Goal: Task Accomplishment & Management: Use online tool/utility

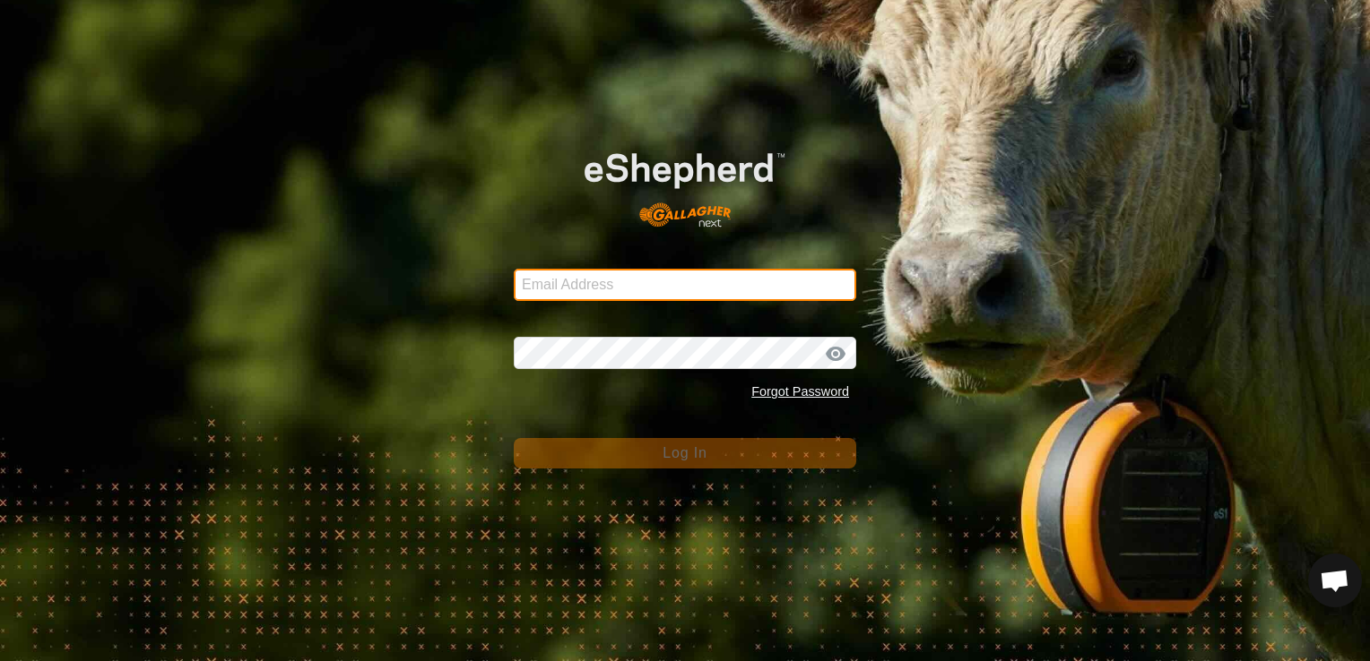
type input "[EMAIL_ADDRESS][DOMAIN_NAME]"
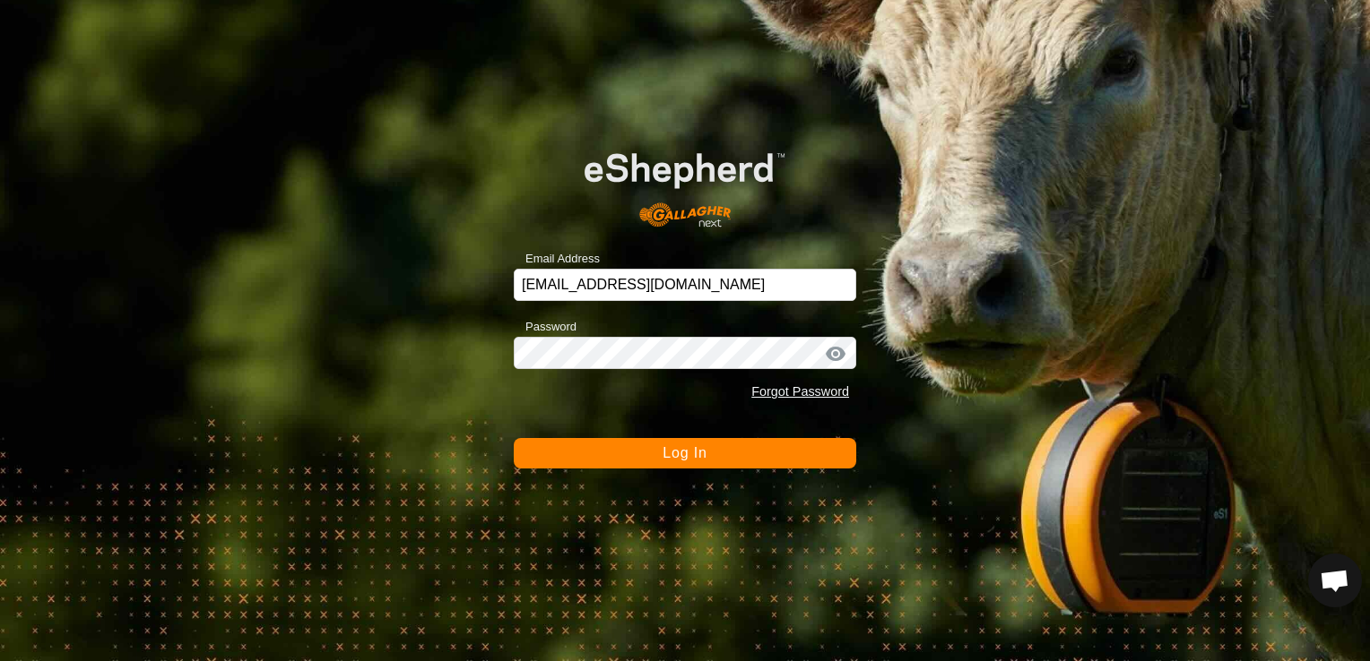
click at [681, 457] on span "Log In" at bounding box center [684, 452] width 44 height 15
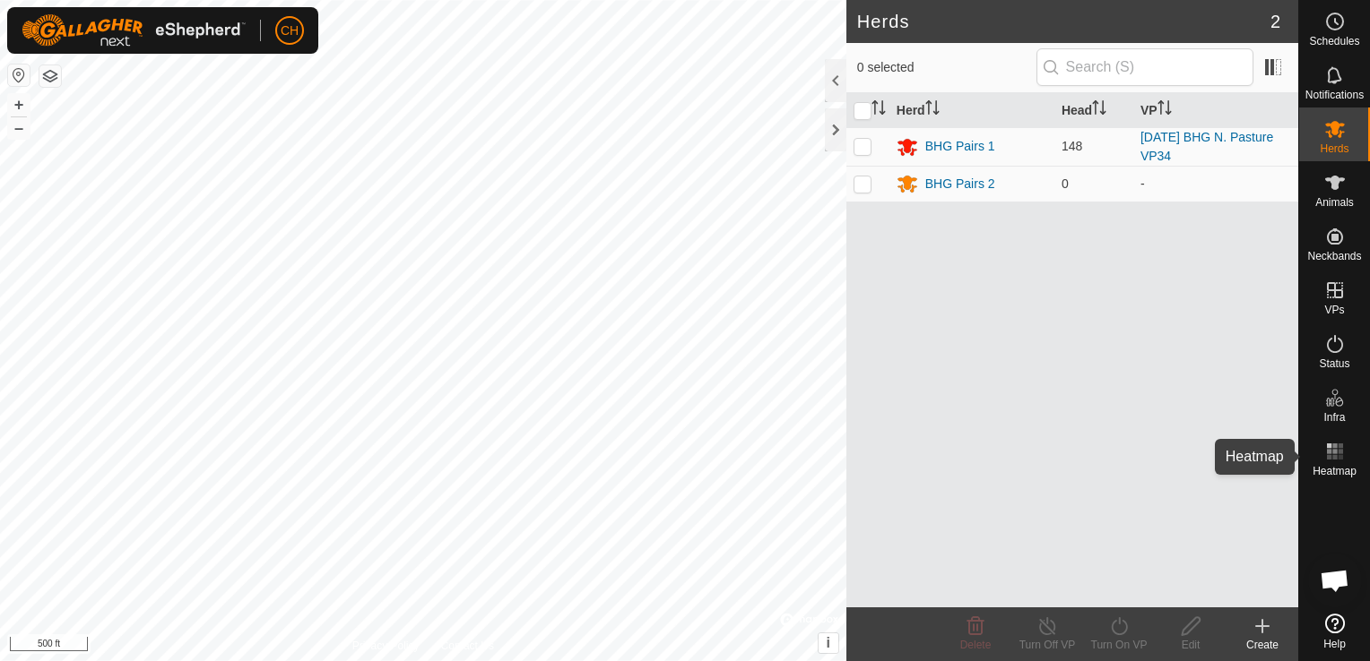
click at [1335, 456] on rect at bounding box center [1334, 457] width 4 height 4
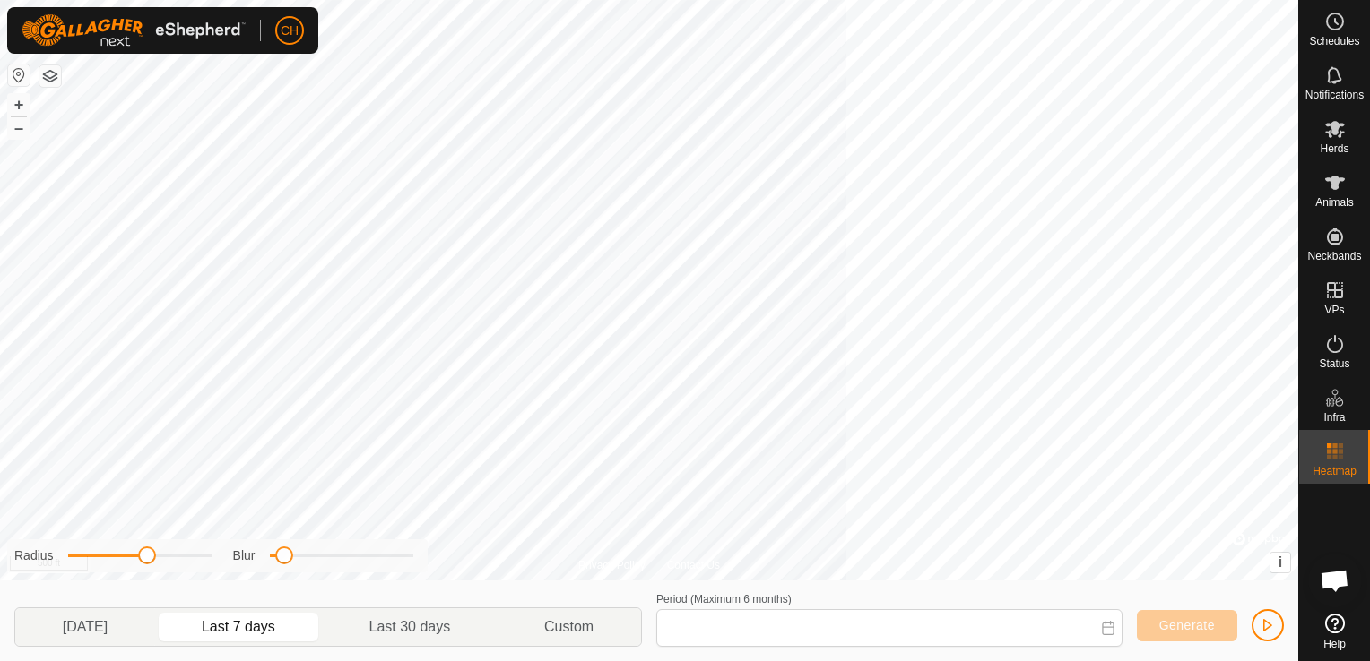
type input "Oct 08, 2025 - Oct 14, 2025"
click at [1344, 136] on icon at bounding box center [1335, 129] width 22 height 22
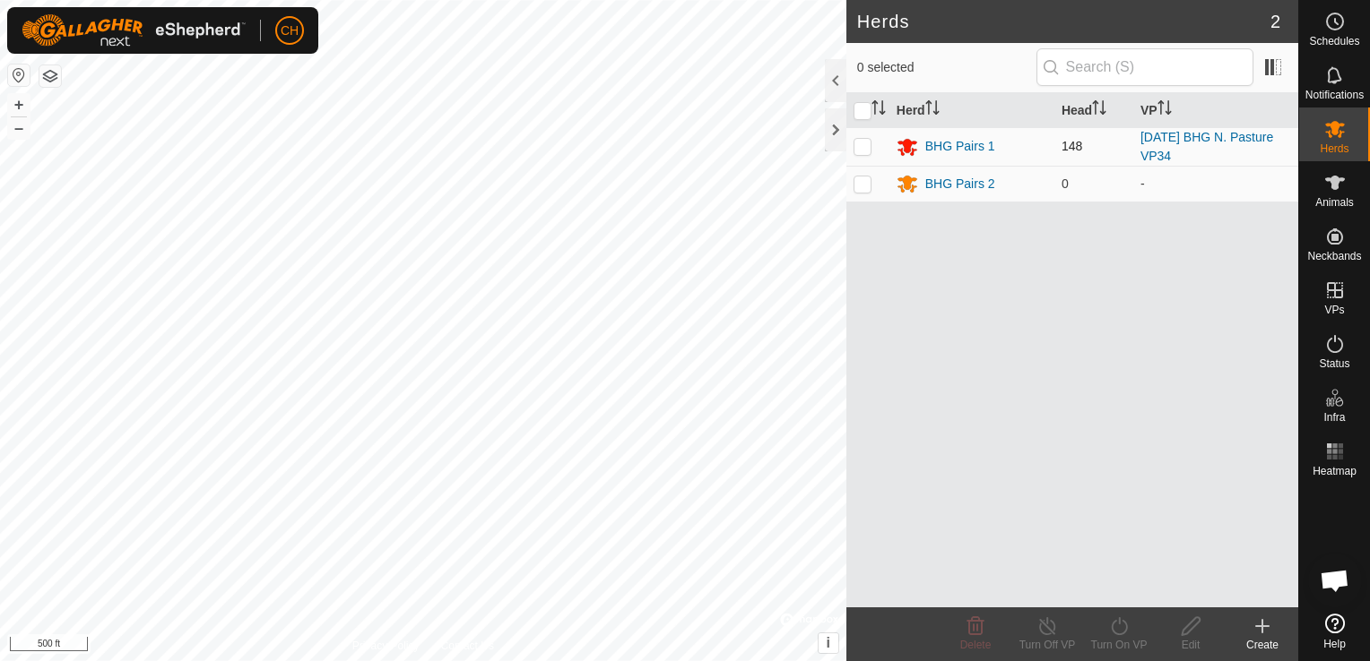
click at [859, 147] on p-checkbox at bounding box center [862, 146] width 18 height 14
checkbox input "true"
click at [1121, 634] on icon at bounding box center [1119, 627] width 16 height 18
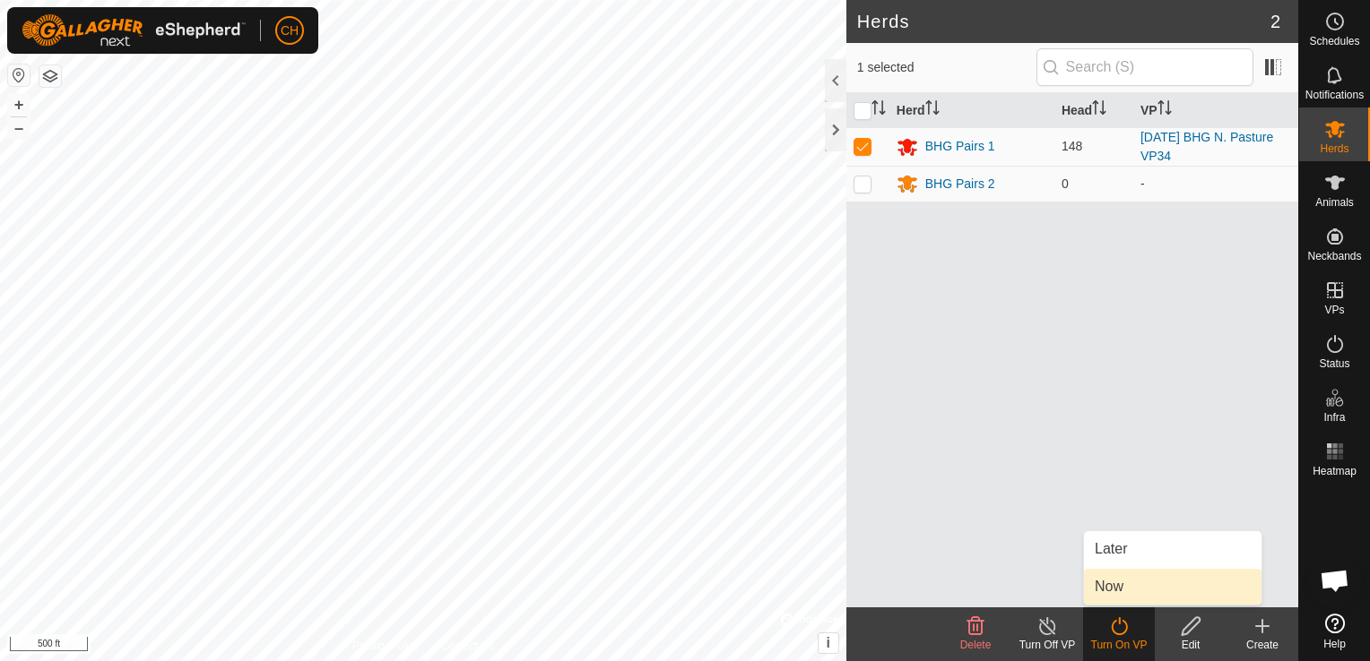
click at [1128, 591] on link "Now" at bounding box center [1172, 587] width 177 height 36
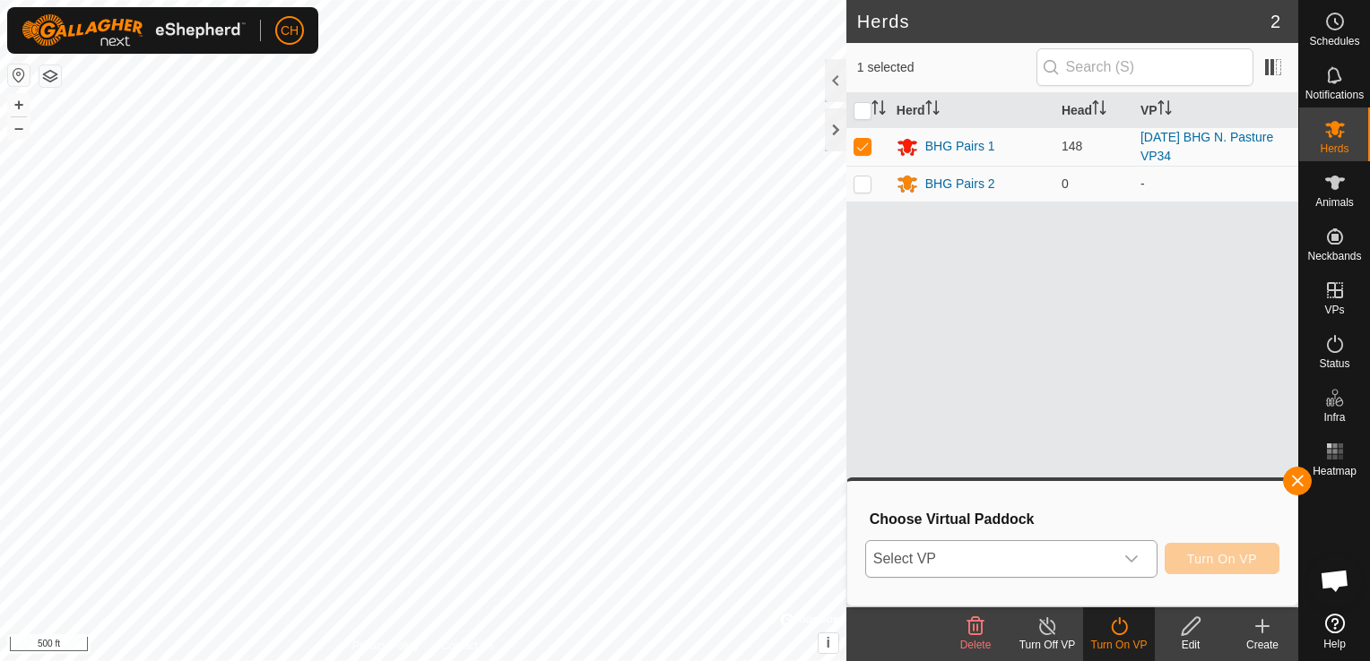
click at [1136, 558] on icon "dropdown trigger" at bounding box center [1131, 559] width 14 height 14
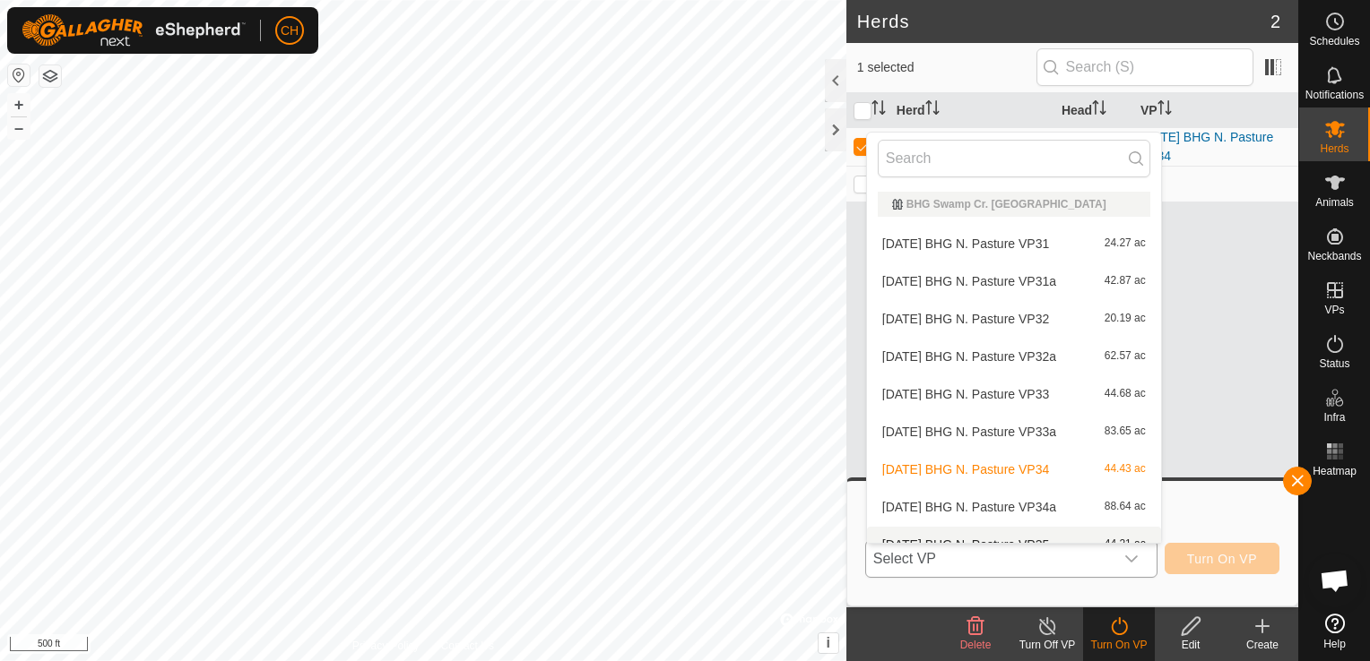
scroll to position [20, 0]
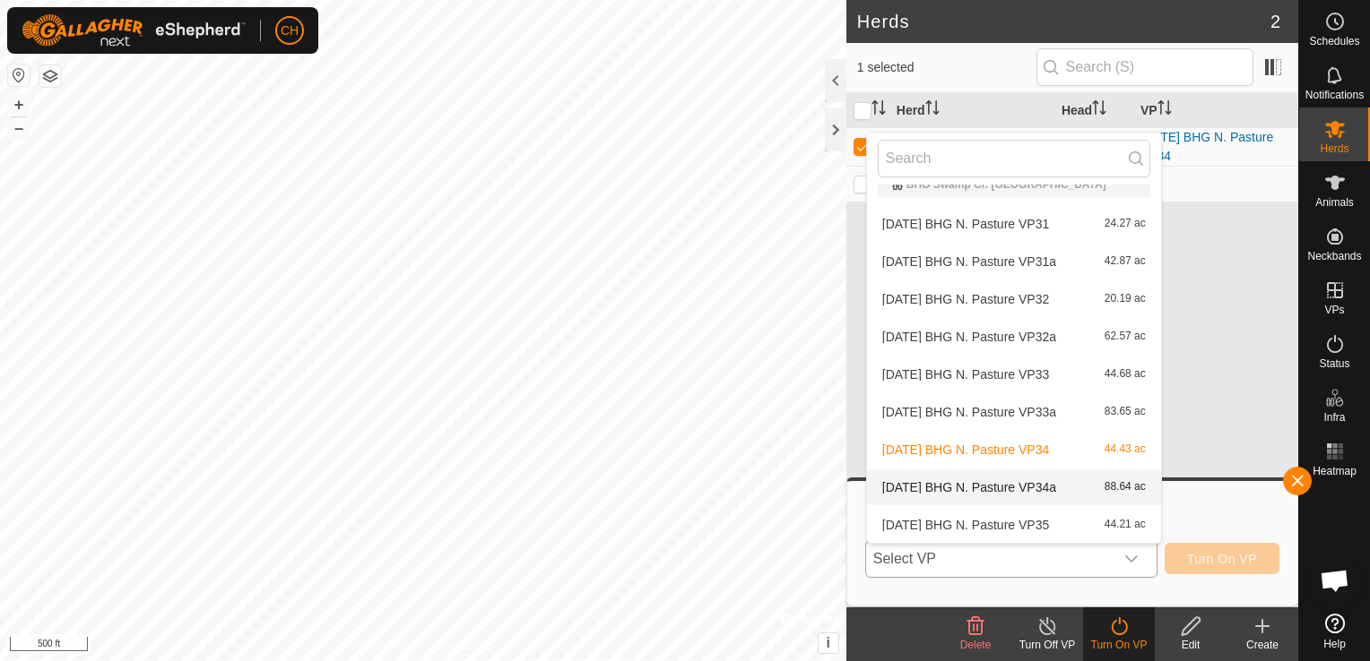
click at [1064, 487] on li "2025-10-14 BHG N. Pasture VP34a 88.64 ac" at bounding box center [1014, 488] width 294 height 36
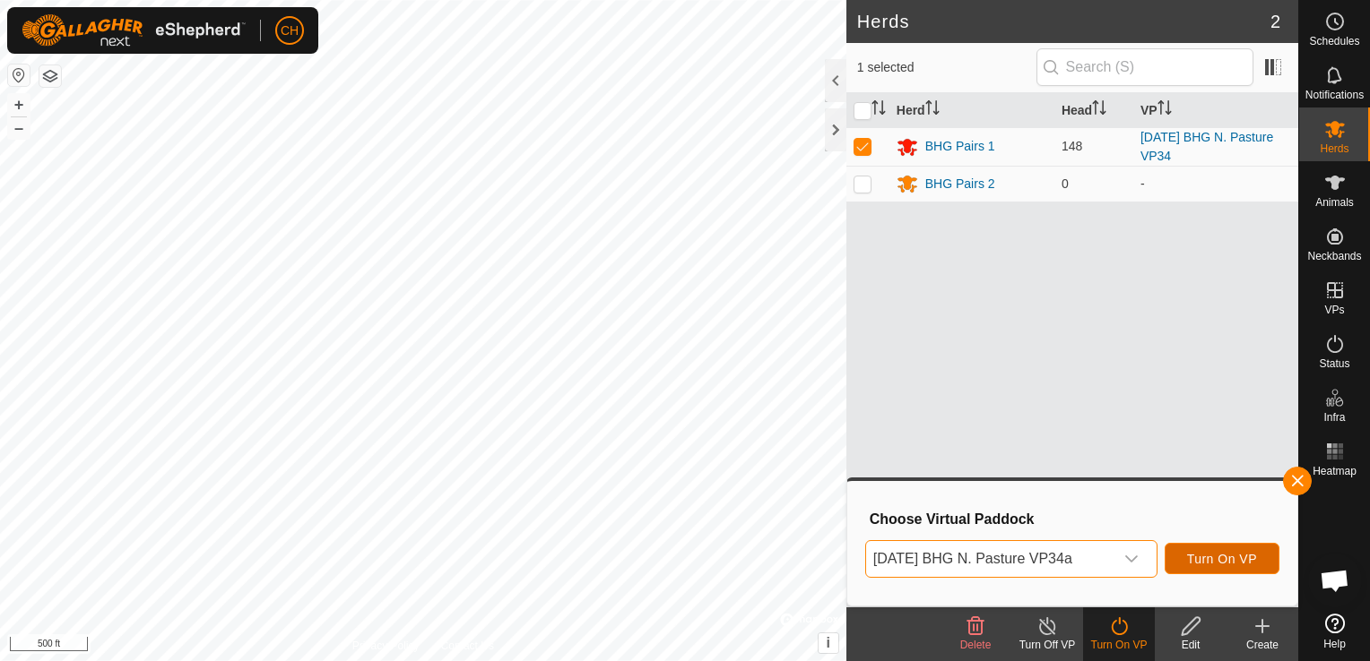
click at [1209, 558] on span "Turn On VP" at bounding box center [1222, 559] width 70 height 14
